Goal: Information Seeking & Learning: Learn about a topic

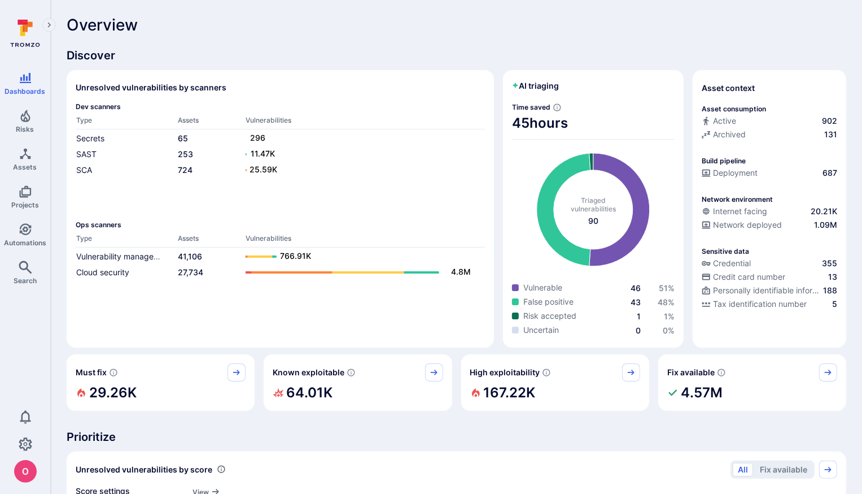
click at [256, 168] on text "25.59K" at bounding box center [264, 169] width 28 height 10
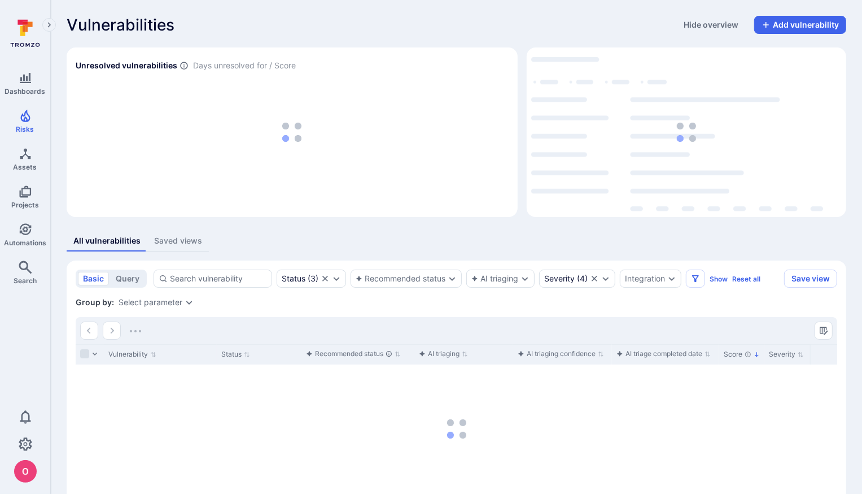
click at [152, 65] on h2 "Unresolved vulnerabilities" at bounding box center [127, 65] width 102 height 11
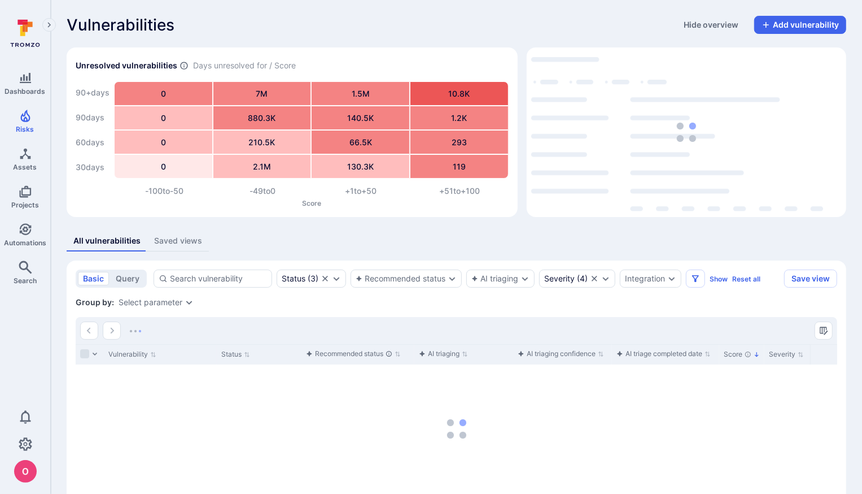
click at [207, 63] on span "Days unresolved for / Score" at bounding box center [244, 66] width 103 height 12
click at [233, 64] on span "Days unresolved for / Score" at bounding box center [244, 66] width 103 height 12
drag, startPoint x: 267, startPoint y: 65, endPoint x: 186, endPoint y: 65, distance: 80.8
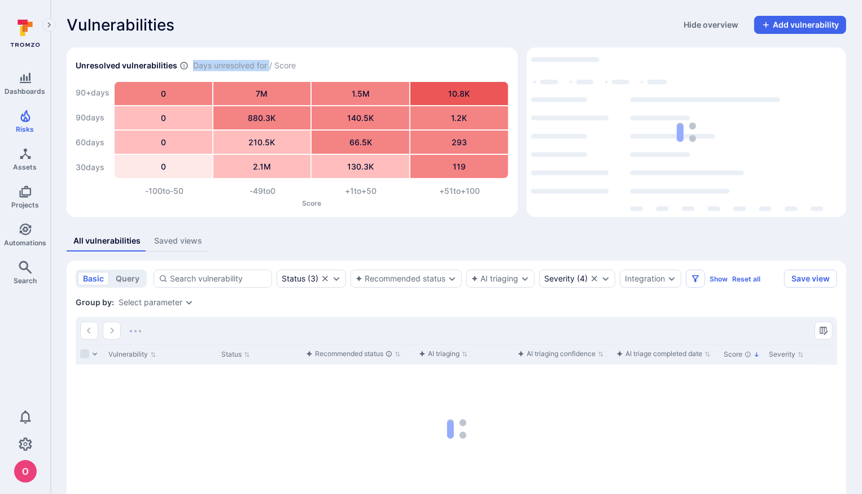
click at [186, 65] on div "Days unresolved for / Score" at bounding box center [238, 66] width 116 height 12
click at [147, 64] on h2 "Unresolved vulnerabilities" at bounding box center [127, 65] width 102 height 11
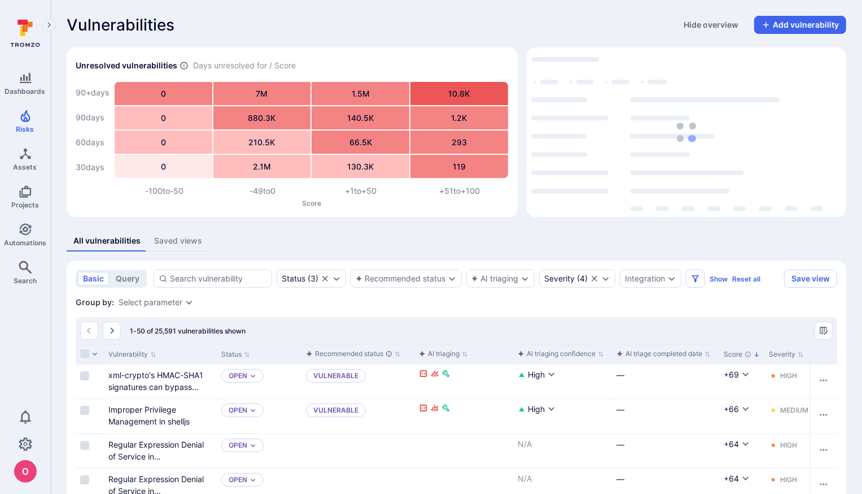
click at [170, 64] on h2 "Unresolved vulnerabilities" at bounding box center [127, 65] width 102 height 11
drag, startPoint x: 176, startPoint y: 66, endPoint x: 74, endPoint y: 67, distance: 101.7
click at [74, 67] on section "Unresolved vulnerabilities Days unresolved for / Score 90+ days 90 days 60 days…" at bounding box center [292, 131] width 451 height 169
click at [233, 73] on div "Unresolved vulnerabilities Days unresolved for / Score" at bounding box center [292, 65] width 433 height 18
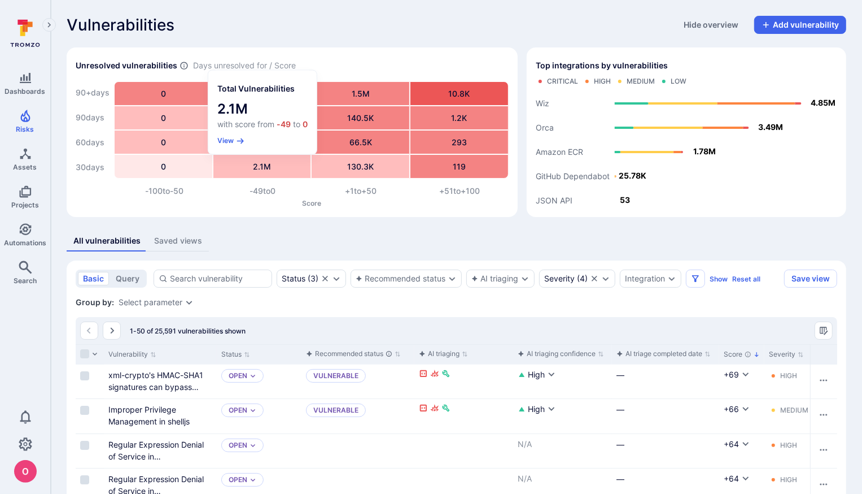
click at [274, 87] on h2 "Total Vulnerabilities" at bounding box center [255, 88] width 77 height 11
click at [285, 87] on h2 "Total Vulnerabilities" at bounding box center [255, 88] width 77 height 11
click at [294, 88] on div "Total Vulnerabilities" at bounding box center [262, 89] width 90 height 18
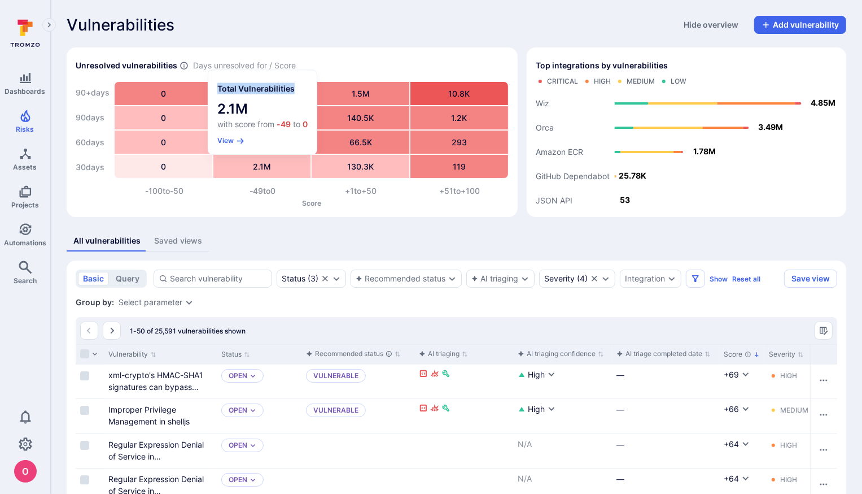
drag, startPoint x: 302, startPoint y: 89, endPoint x: 209, endPoint y: 85, distance: 93.2
click at [209, 85] on section "Total Vulnerabilities 2.1M with score from -49 to 0 View" at bounding box center [262, 113] width 108 height 84
